Goal: Check status: Check status

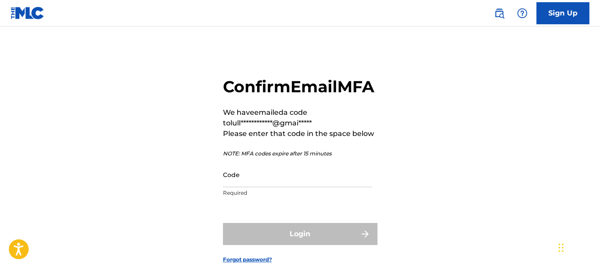
click at [278, 187] on input "Code" at bounding box center [297, 174] width 149 height 25
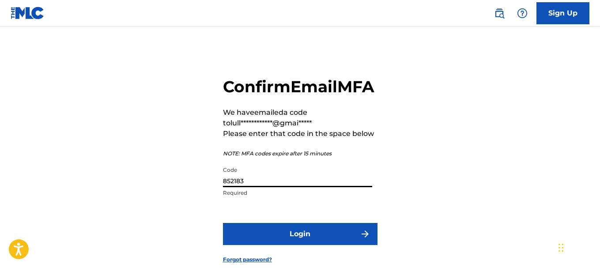
type input "852183"
click at [305, 245] on button "Login" at bounding box center [300, 234] width 155 height 22
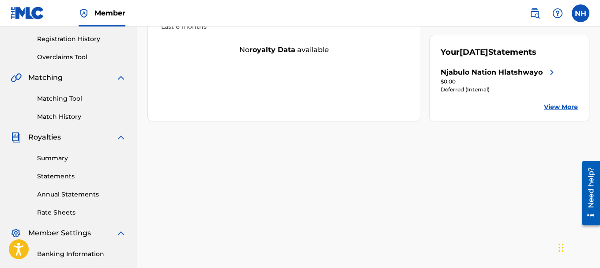
scroll to position [177, 0]
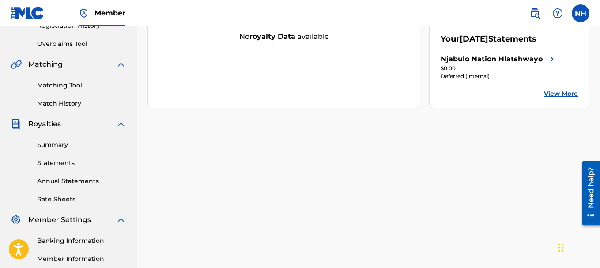
click at [562, 98] on link "View More" at bounding box center [561, 93] width 34 height 9
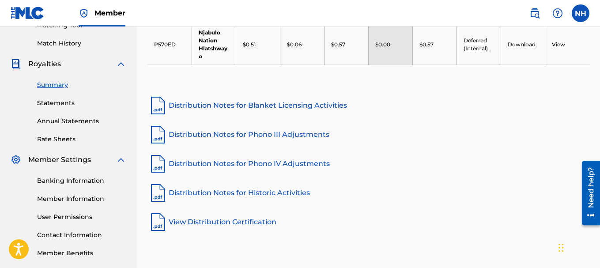
scroll to position [265, 0]
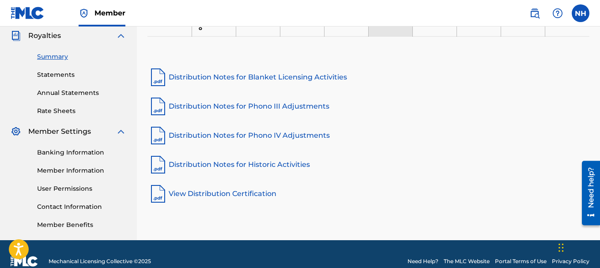
click at [279, 162] on link "Distribution Notes for Historic Activities" at bounding box center [368, 164] width 442 height 21
